Goal: Task Accomplishment & Management: Use online tool/utility

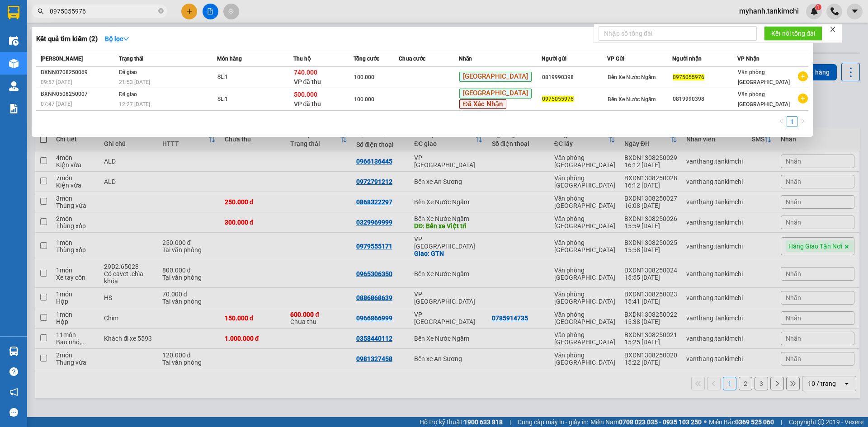
click at [211, 12] on div at bounding box center [434, 213] width 868 height 427
drag, startPoint x: 147, startPoint y: 14, endPoint x: 164, endPoint y: 12, distance: 17.2
click at [150, 12] on input "0975055976" at bounding box center [103, 11] width 107 height 10
click at [158, 10] on span "0975055976" at bounding box center [100, 12] width 136 height 14
click at [159, 10] on icon "close-circle" at bounding box center [160, 10] width 5 height 5
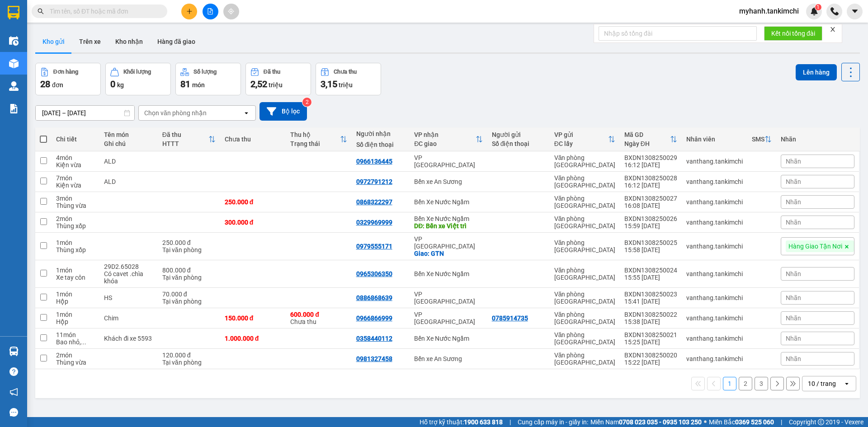
click at [127, 10] on input "text" at bounding box center [103, 11] width 107 height 10
click at [214, 9] on button at bounding box center [210, 12] width 16 height 16
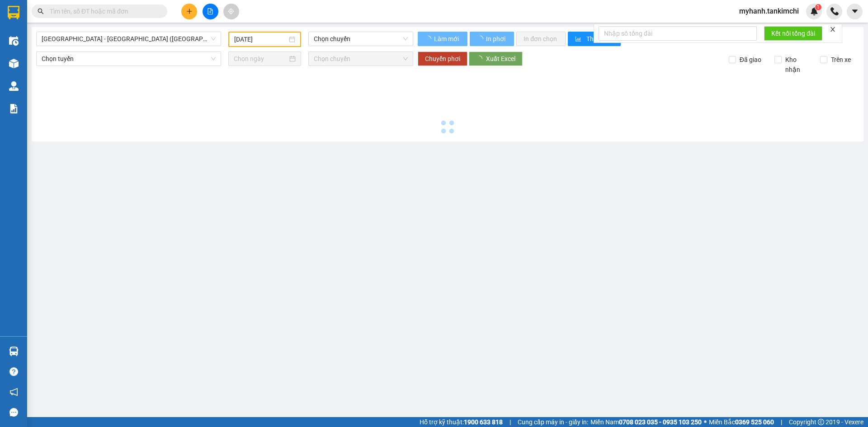
type input "[DATE]"
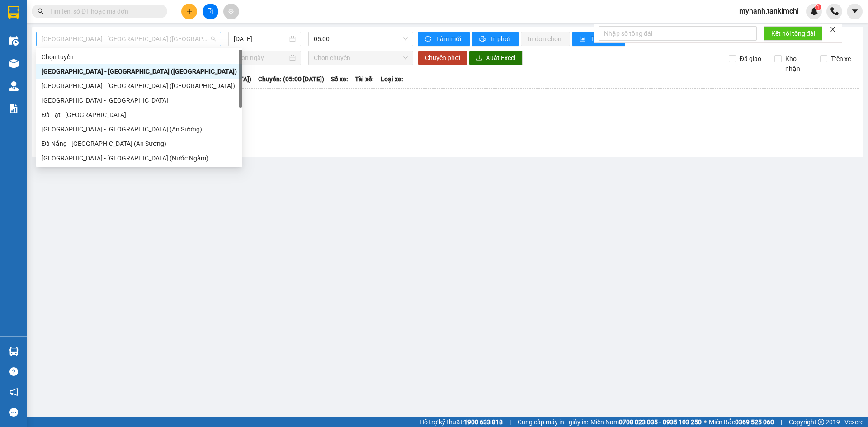
click at [94, 36] on span "[GEOGRAPHIC_DATA] - [GEOGRAPHIC_DATA] ([GEOGRAPHIC_DATA])" at bounding box center [129, 39] width 174 height 14
click at [100, 142] on div "Đà Nẵng - [GEOGRAPHIC_DATA] (An Sương)" at bounding box center [139, 144] width 195 height 10
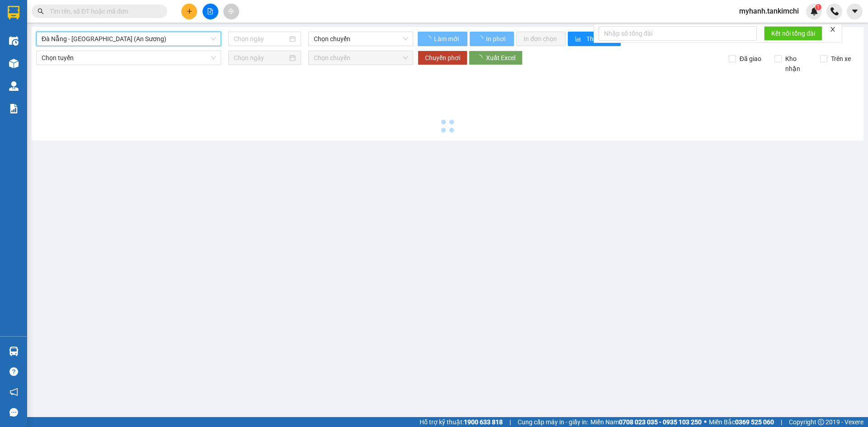
type input "[DATE]"
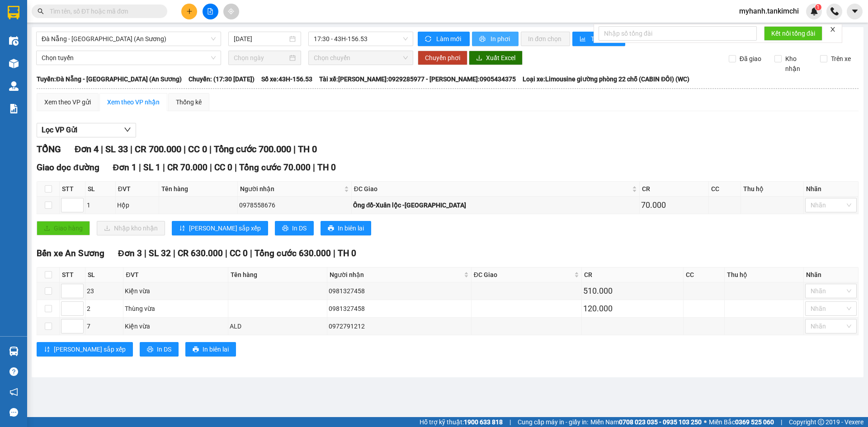
drag, startPoint x: 505, startPoint y: 39, endPoint x: 505, endPoint y: 33, distance: 5.9
click at [504, 39] on span "In phơi" at bounding box center [500, 39] width 21 height 10
